Goal: Transaction & Acquisition: Purchase product/service

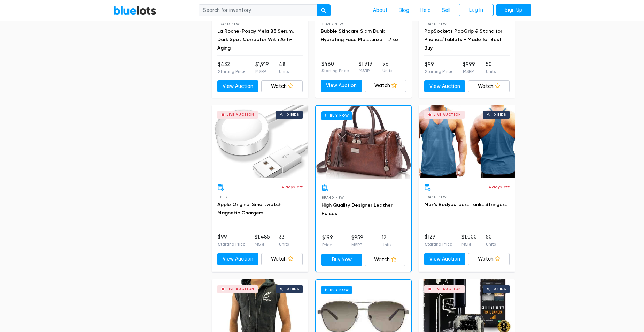
scroll to position [662, 0]
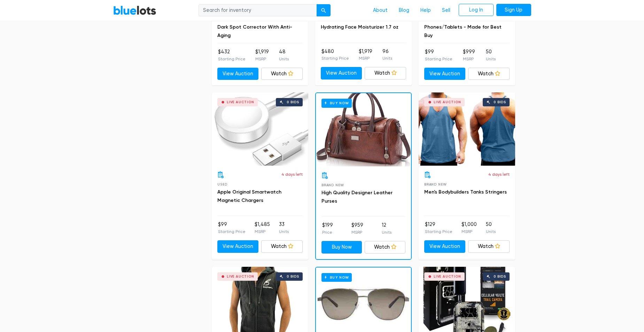
click at [371, 129] on div "Buy Now" at bounding box center [363, 129] width 95 height 73
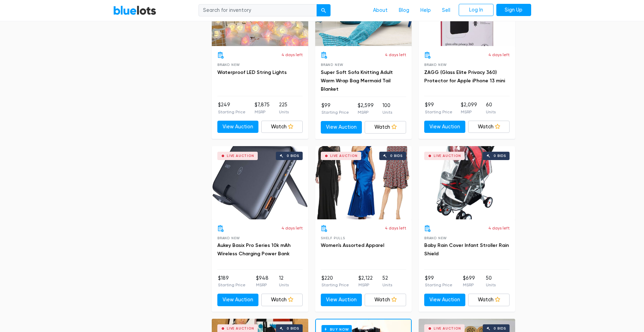
scroll to position [2719, 0]
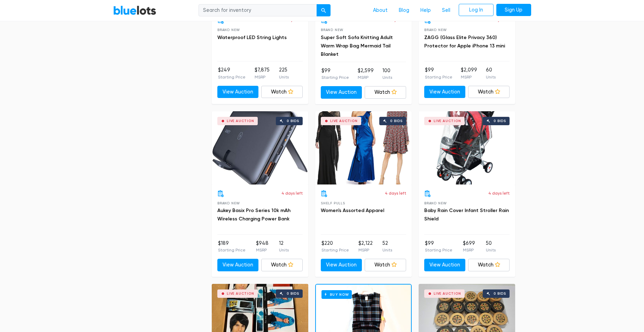
click at [367, 153] on div "Live Auction 0 bids" at bounding box center [363, 147] width 97 height 73
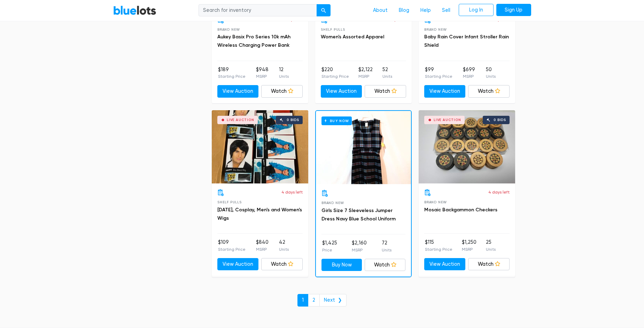
scroll to position [2893, 0]
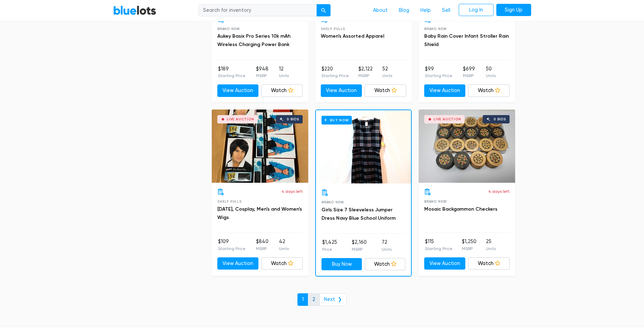
click at [316, 297] on link "2" at bounding box center [314, 299] width 12 height 13
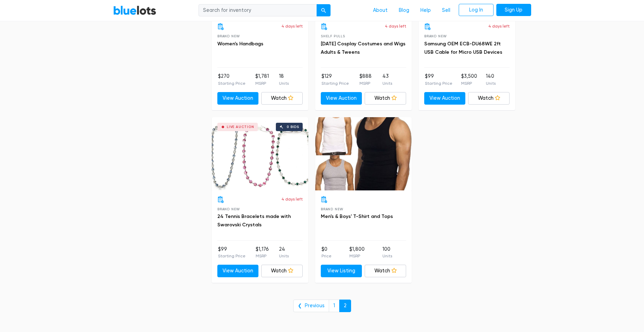
scroll to position [488, 0]
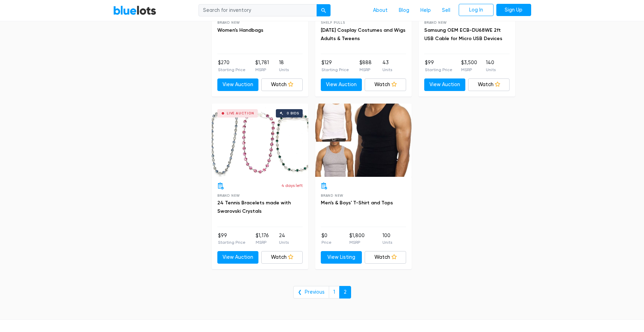
click at [251, 168] on div "Live Auction 0 bids" at bounding box center [260, 140] width 97 height 73
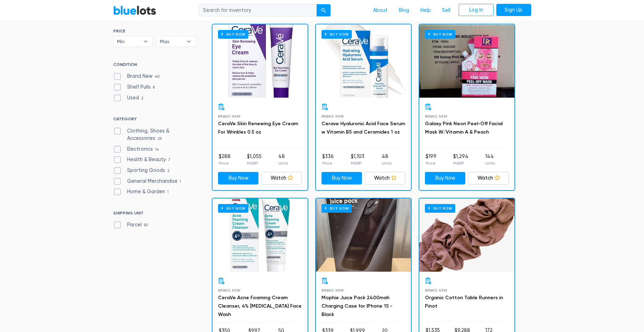
scroll to position [0, 0]
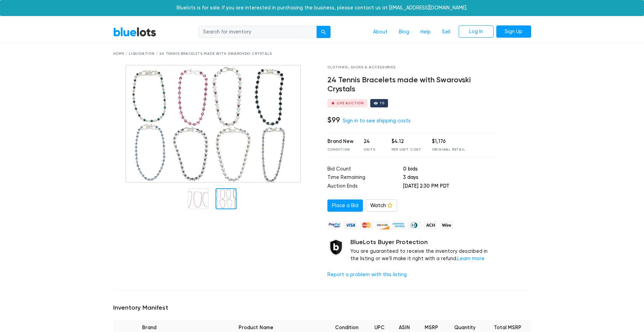
click at [220, 194] on div at bounding box center [226, 198] width 21 height 21
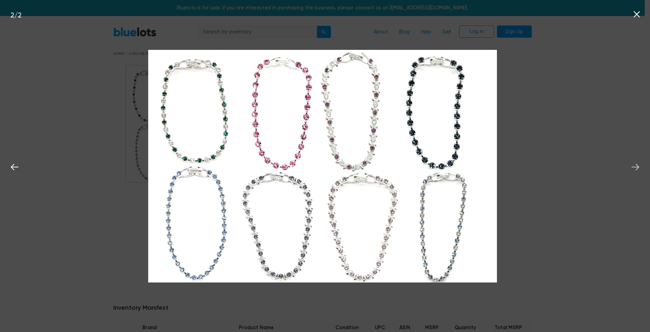
click at [635, 164] on icon at bounding box center [635, 167] width 10 height 10
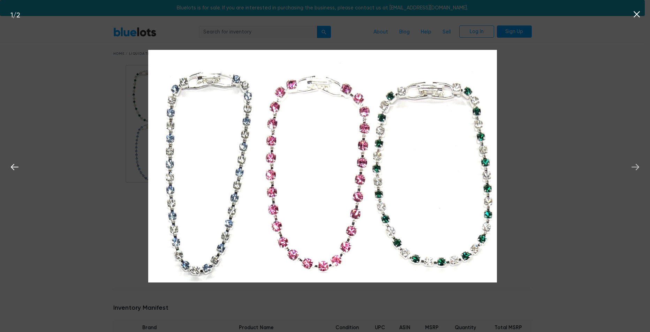
click at [635, 163] on icon at bounding box center [635, 167] width 10 height 10
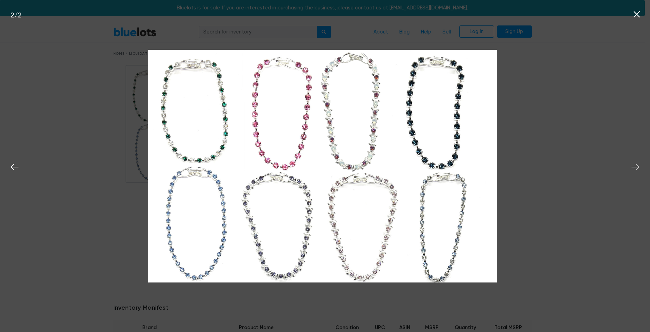
click at [635, 163] on icon at bounding box center [635, 167] width 10 height 10
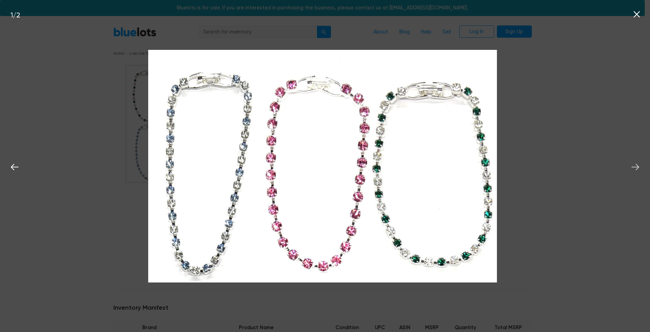
click at [635, 163] on icon at bounding box center [635, 167] width 10 height 10
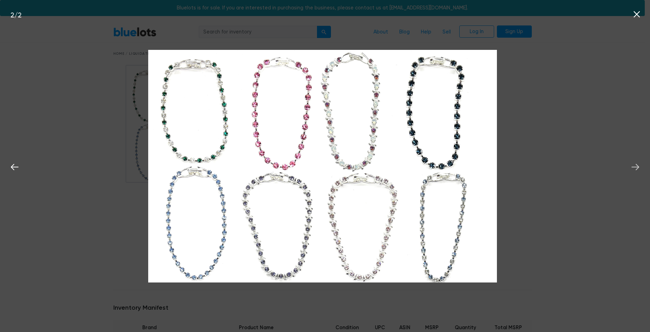
click at [635, 163] on icon at bounding box center [635, 167] width 10 height 10
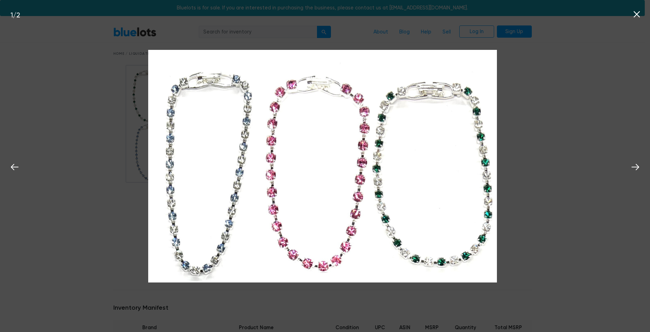
click at [636, 11] on icon at bounding box center [636, 14] width 10 height 10
